Goal: Download file/media

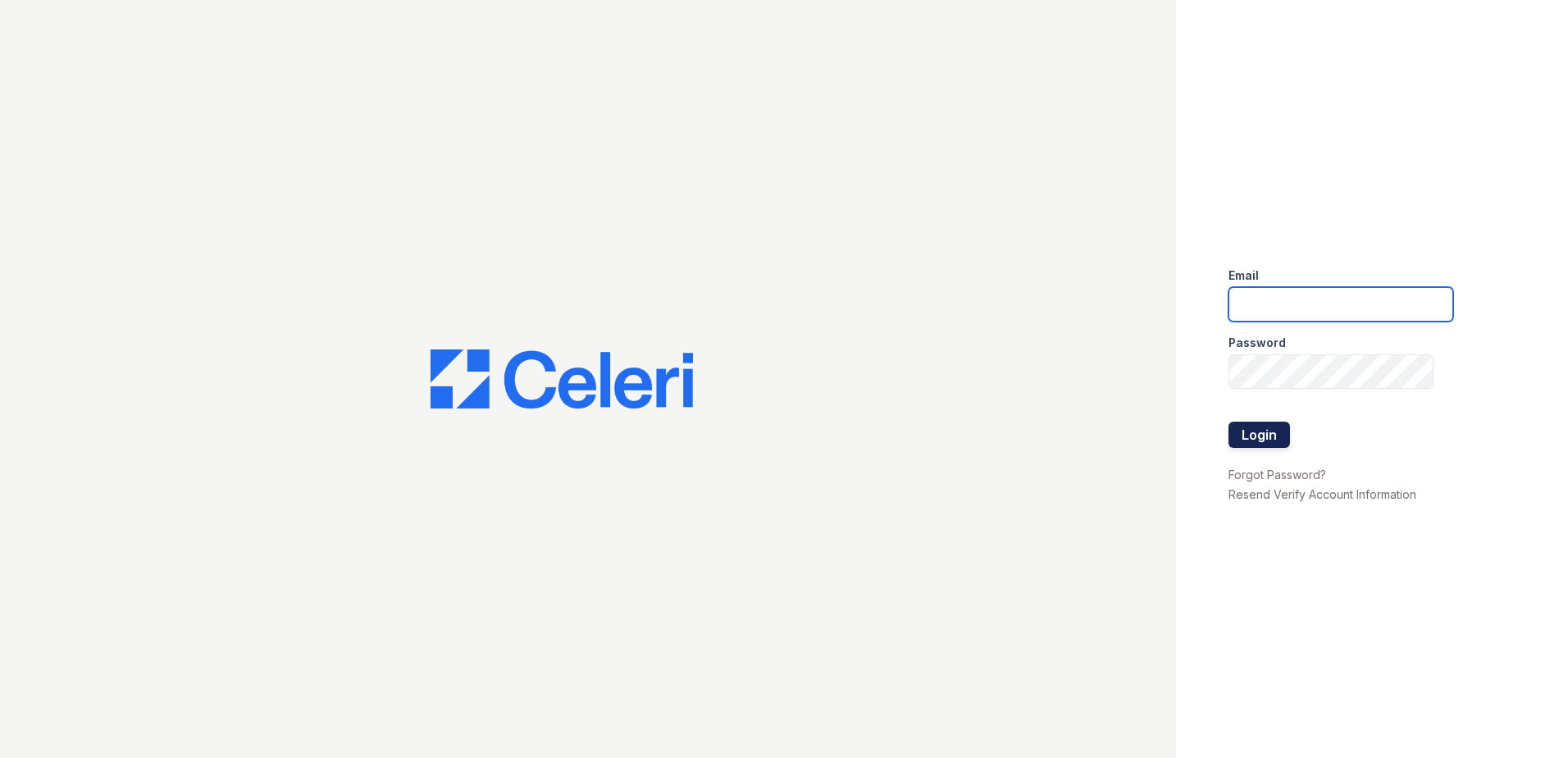
type input "arrivenorthbethesda@trinity-pm.com"
click at [1273, 432] on button "Login" at bounding box center [1259, 435] width 62 height 26
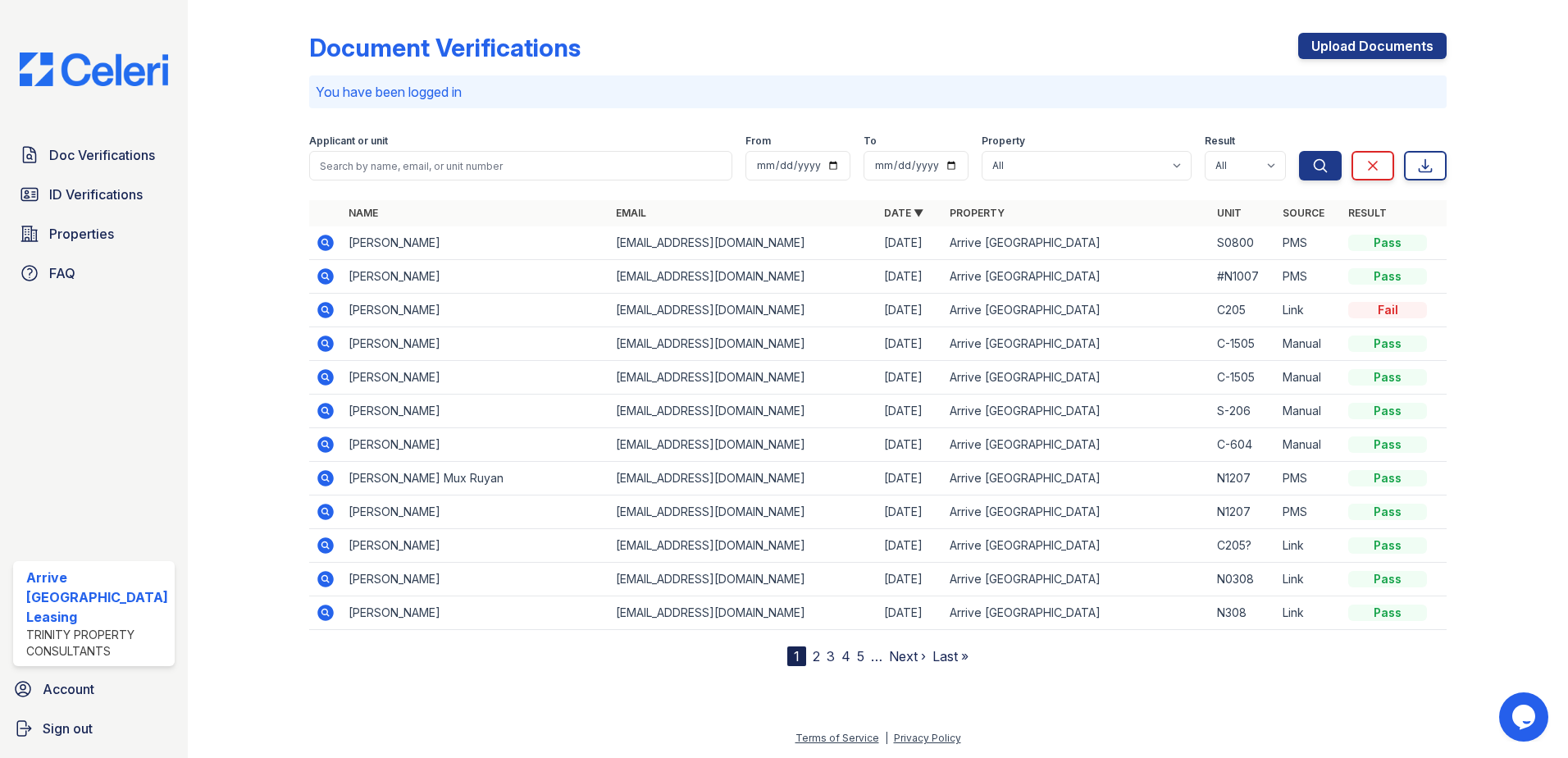
click at [327, 244] on icon at bounding box center [325, 243] width 16 height 16
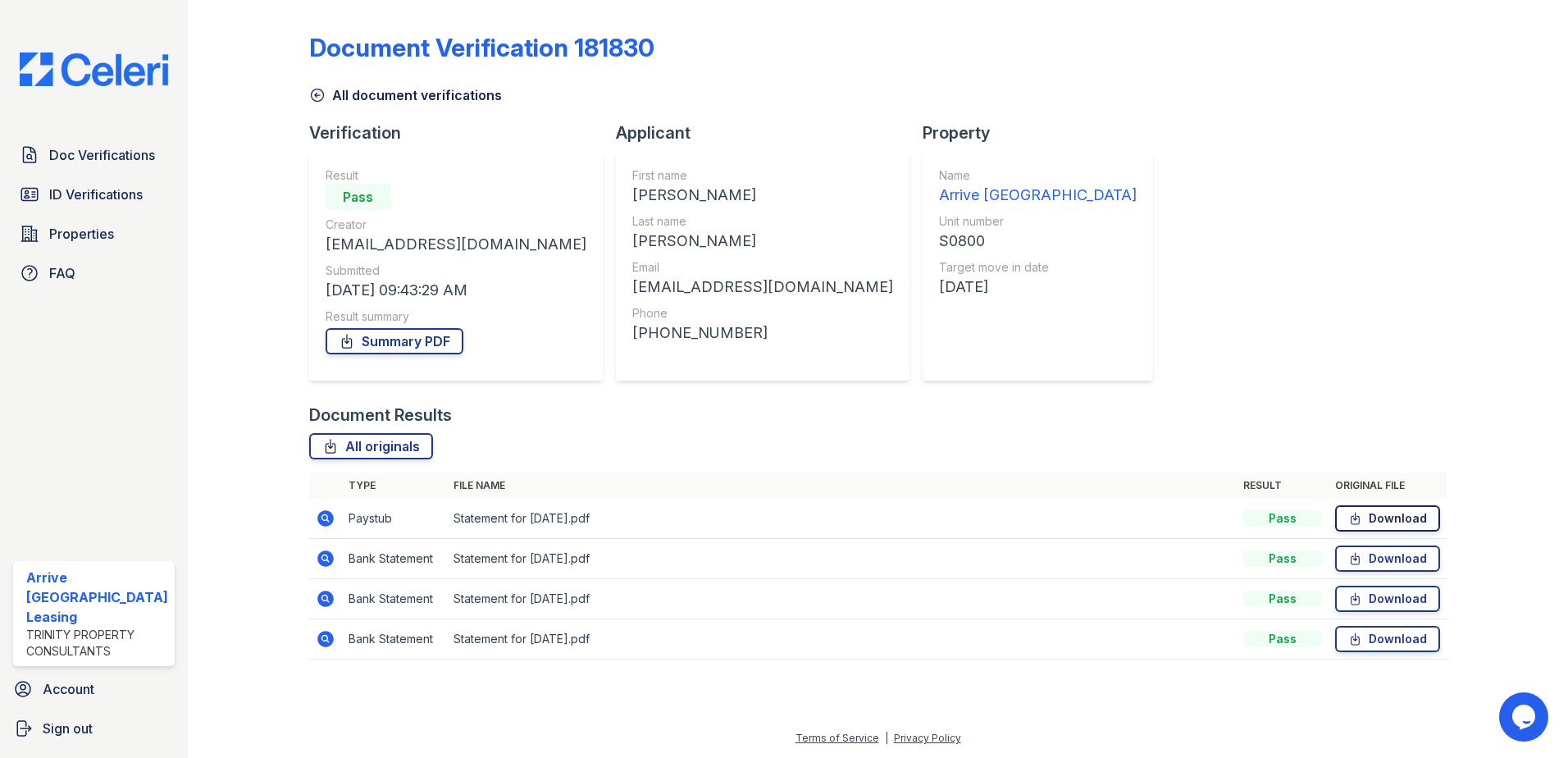
click at [1391, 516] on link "Download" at bounding box center [1387, 518] width 105 height 26
click at [1394, 565] on link "Download" at bounding box center [1387, 559] width 105 height 26
click at [1394, 601] on link "Download" at bounding box center [1387, 599] width 105 height 26
click at [1373, 645] on link "Download" at bounding box center [1387, 639] width 105 height 26
click at [394, 340] on link "Summary PDF" at bounding box center [395, 341] width 138 height 26
